Goal: Find specific page/section: Find specific page/section

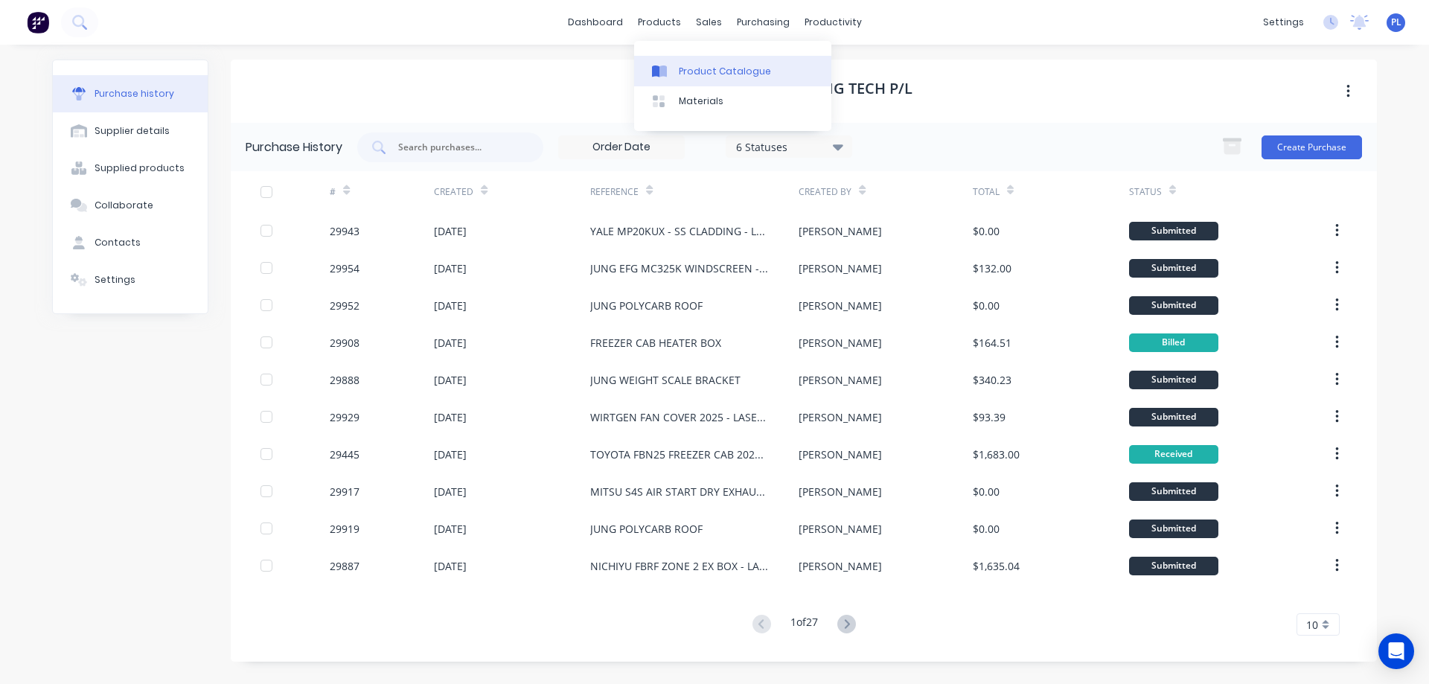
click at [707, 75] on div "Product Catalogue" at bounding box center [725, 71] width 92 height 13
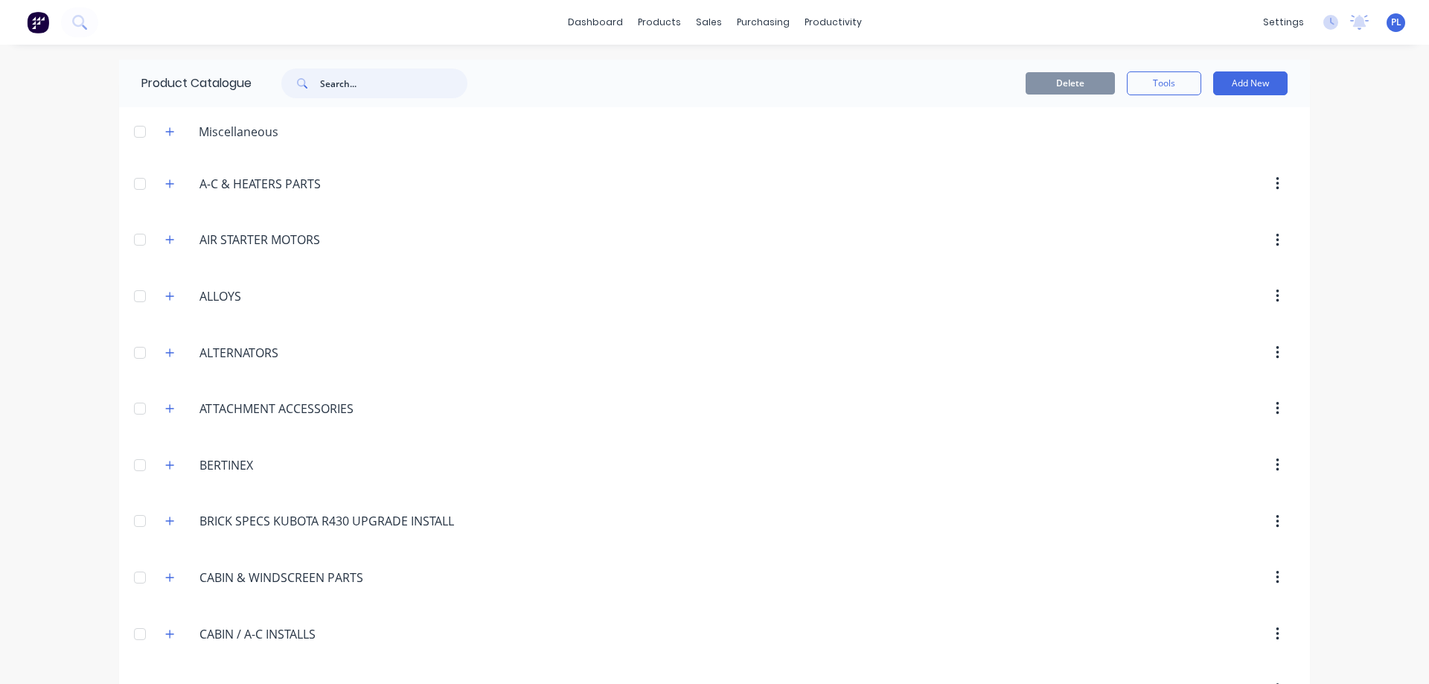
click at [339, 86] on input "text" at bounding box center [393, 83] width 147 height 30
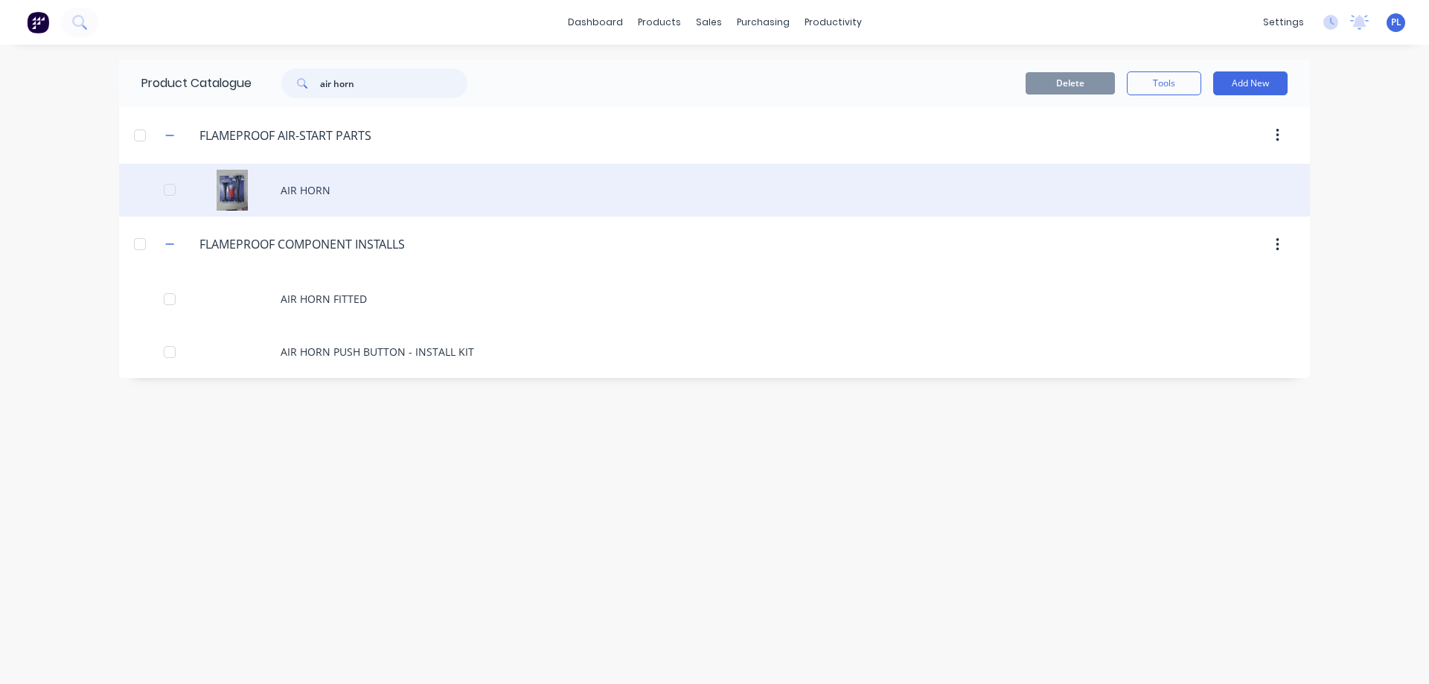
type input "air horn"
click at [316, 196] on div "AIR HORN" at bounding box center [714, 190] width 1191 height 53
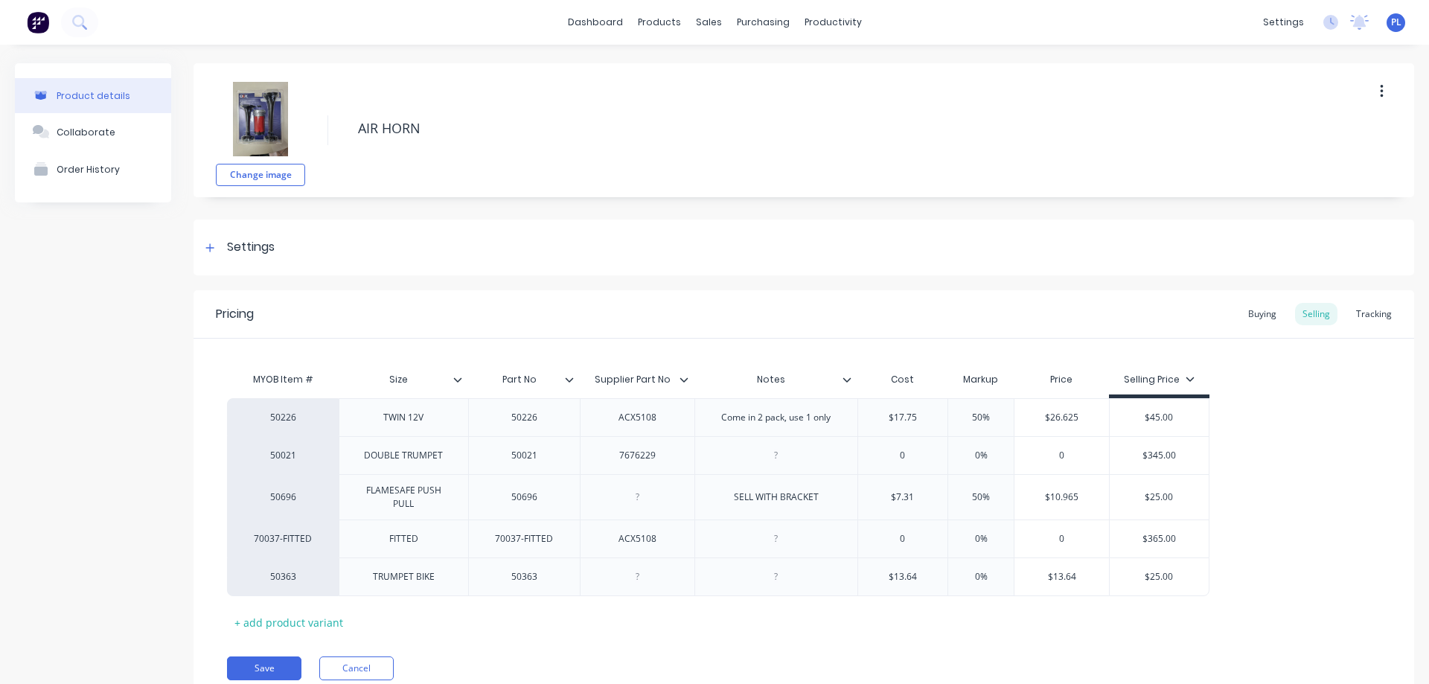
type textarea "x"
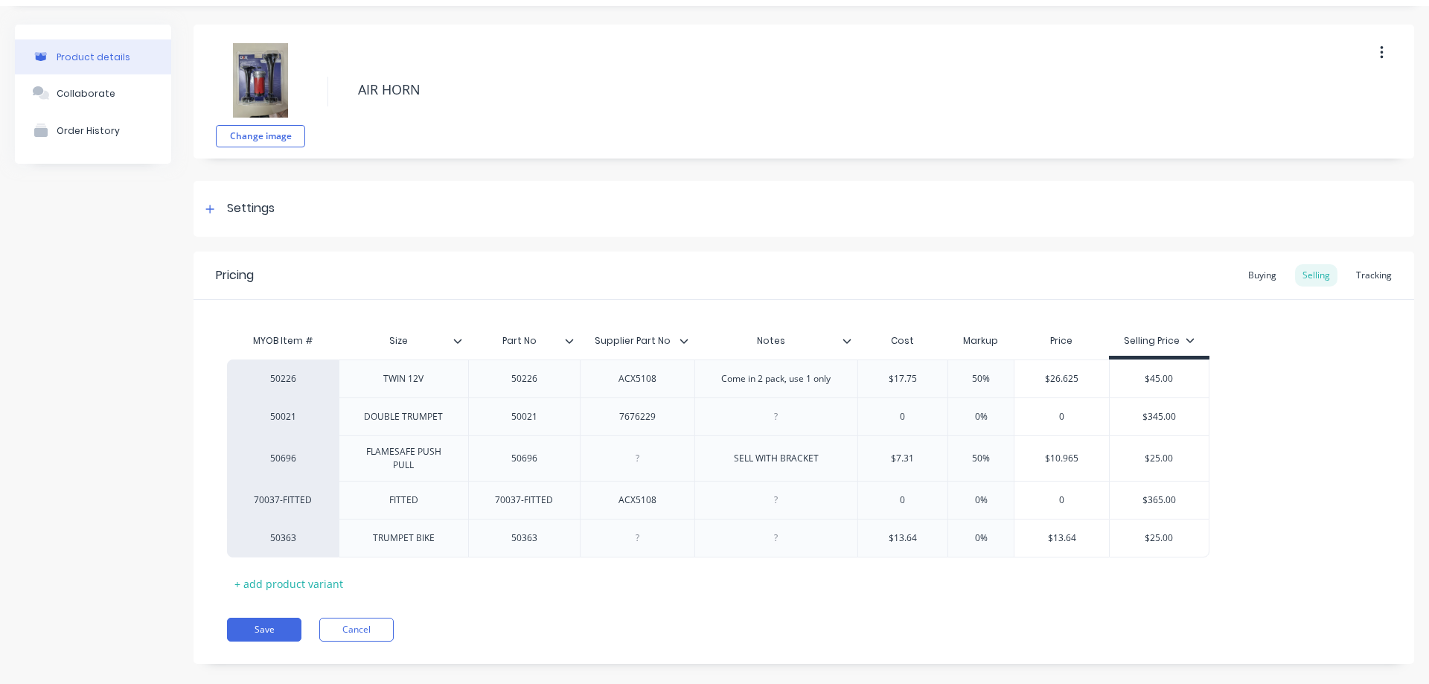
scroll to position [60, 0]
